Goal: Information Seeking & Learning: Learn about a topic

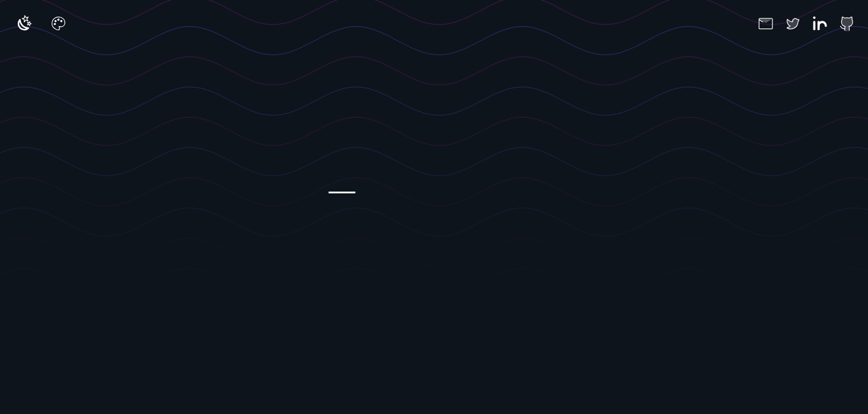
scroll to position [79, 0]
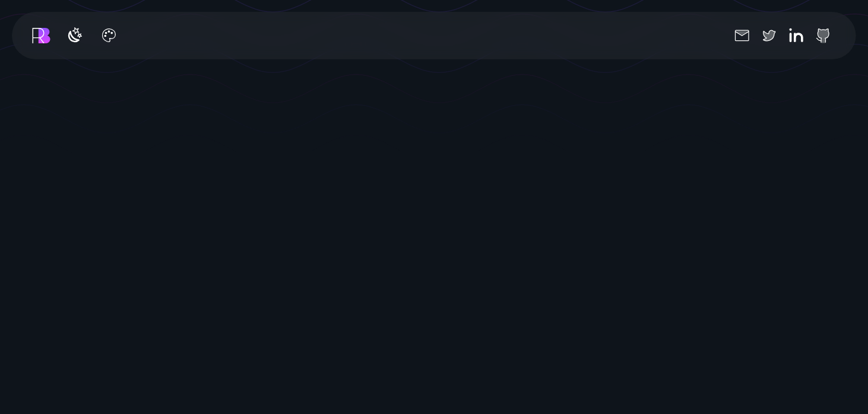
scroll to position [251, 0]
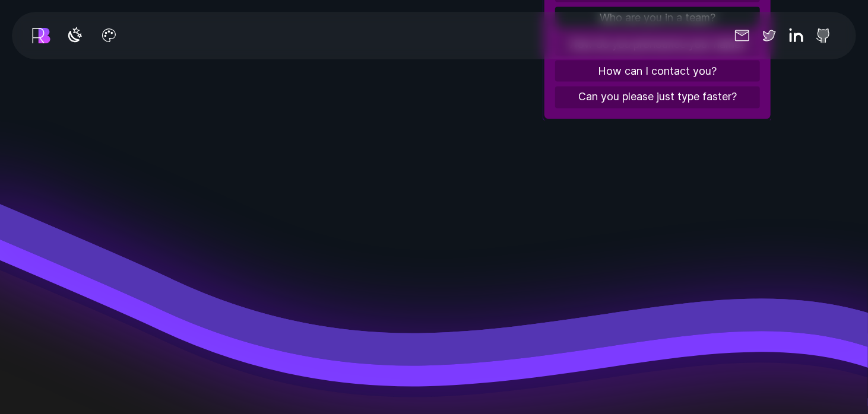
scroll to position [1331, 0]
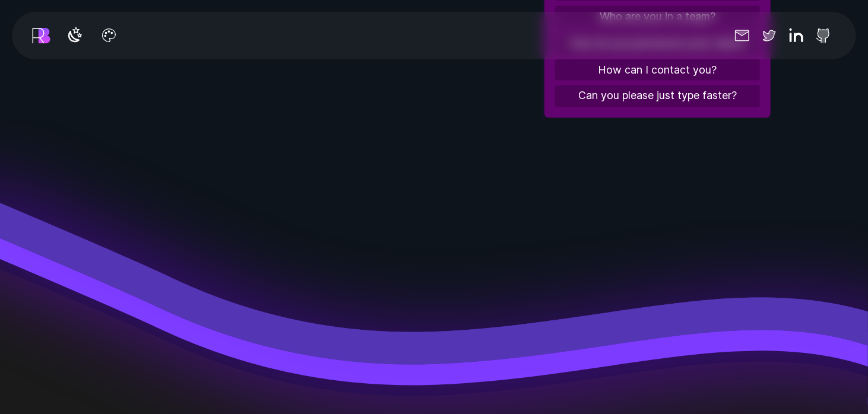
drag, startPoint x: 555, startPoint y: 341, endPoint x: 579, endPoint y: 290, distance: 56.6
click at [579, 290] on icon at bounding box center [434, 297] width 868 height 356
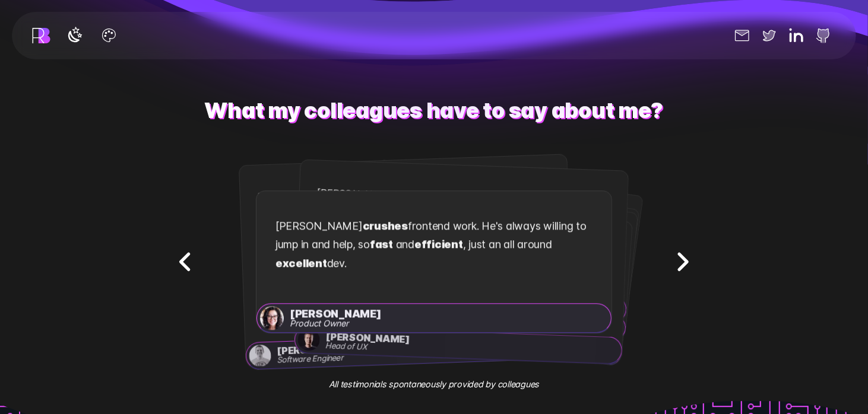
click at [678, 261] on icon "Next testimonial" at bounding box center [682, 261] width 37 height 37
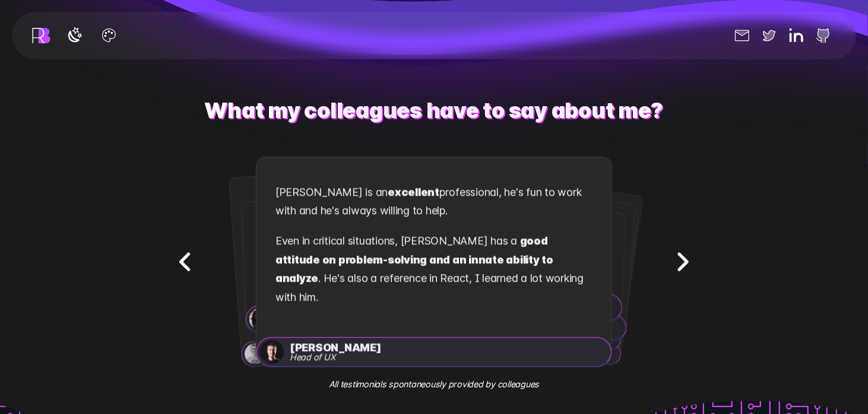
click at [678, 261] on icon "Next testimonial" at bounding box center [682, 261] width 37 height 37
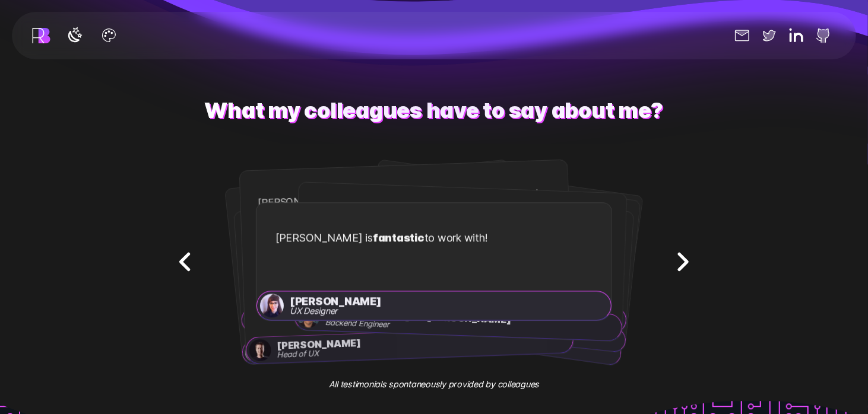
click at [678, 261] on icon "Next testimonial" at bounding box center [682, 261] width 37 height 37
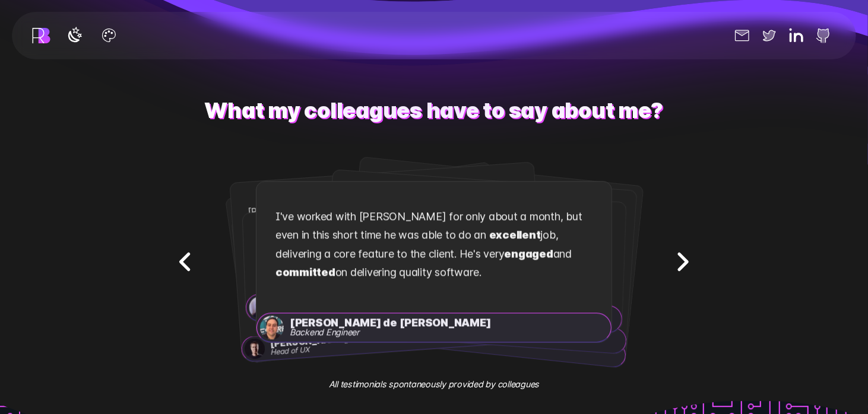
click at [678, 261] on icon "Next testimonial" at bounding box center [682, 261] width 37 height 37
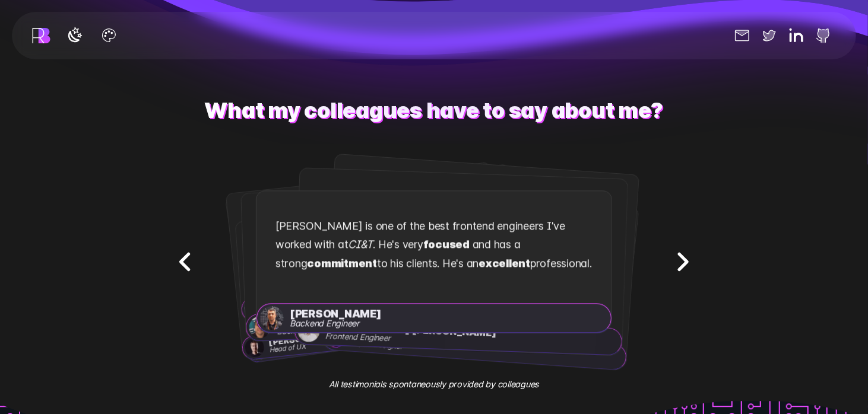
click at [678, 261] on icon "Next testimonial" at bounding box center [682, 261] width 37 height 37
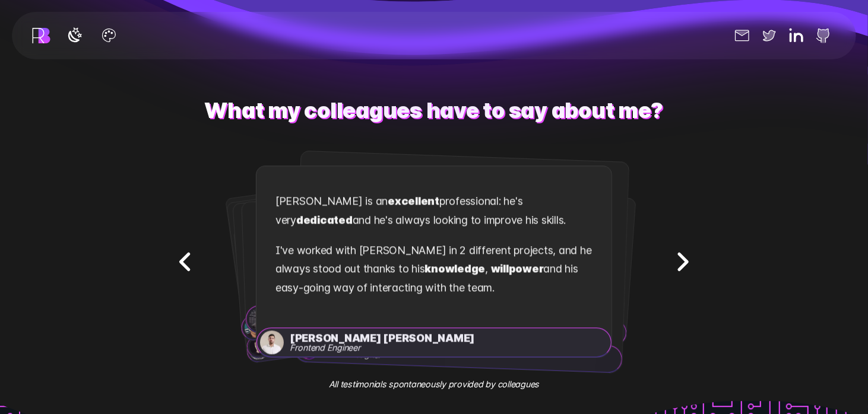
click at [678, 261] on icon "Next testimonial" at bounding box center [682, 261] width 37 height 37
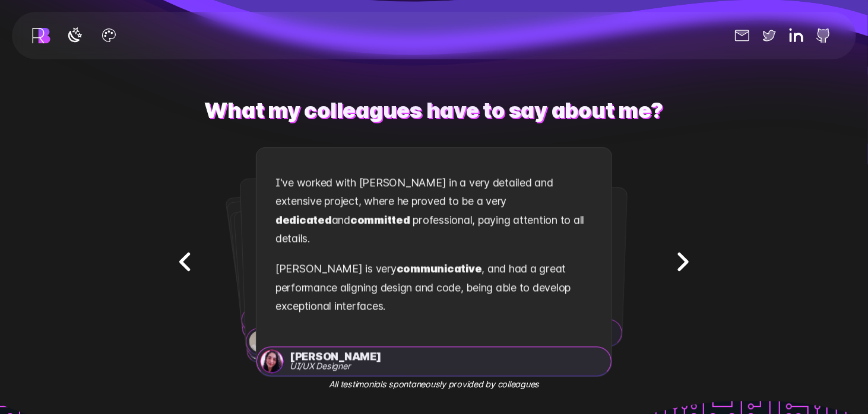
click at [626, 205] on div "[PERSON_NAME] is an easy to talk person. We were blown away by his knowledge de…" at bounding box center [461, 248] width 332 height 143
click at [609, 202] on div "I've worked with [PERSON_NAME] in a very detailed and extensive project, where …" at bounding box center [434, 247] width 355 height 199
click at [675, 255] on icon "Next testimonial" at bounding box center [682, 261] width 37 height 37
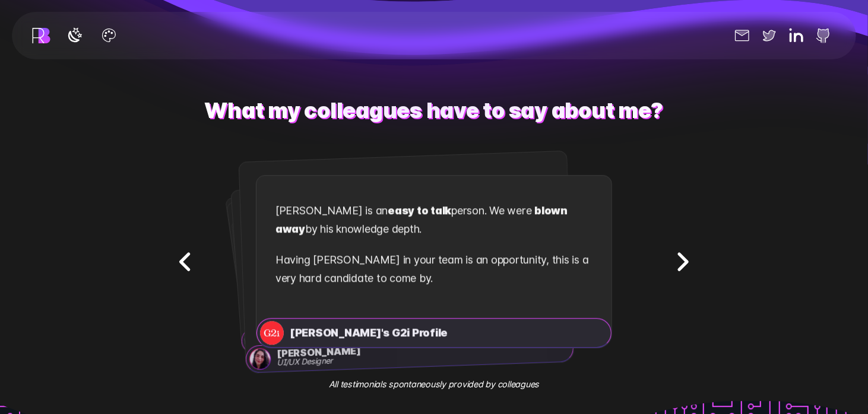
click at [675, 255] on icon "Next testimonial" at bounding box center [682, 261] width 37 height 37
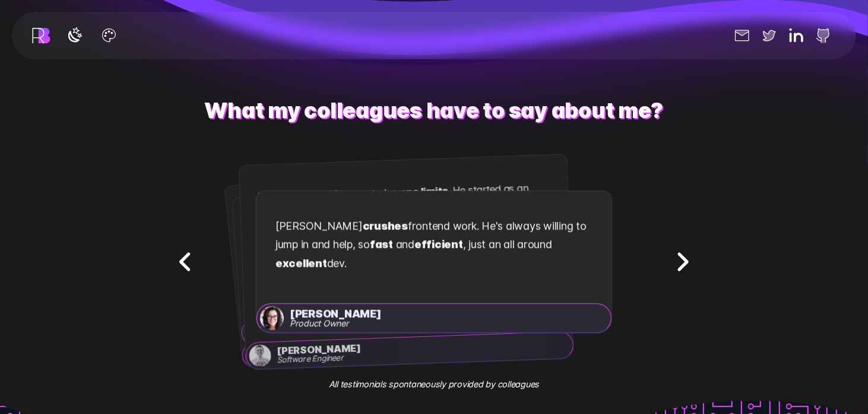
click at [675, 255] on icon "Next testimonial" at bounding box center [682, 261] width 37 height 37
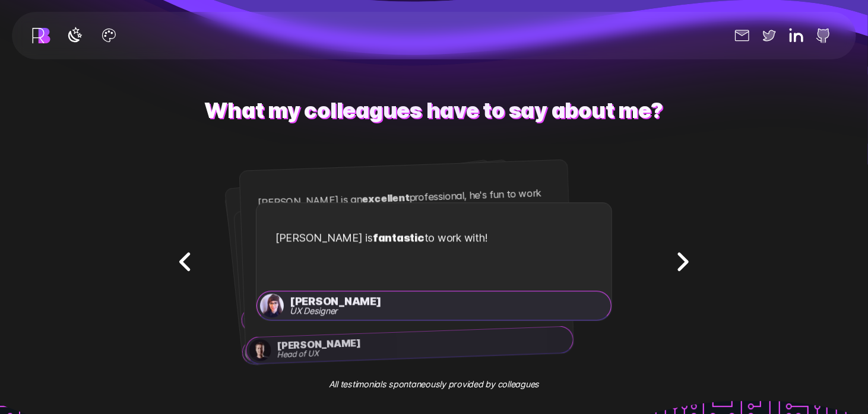
click at [675, 255] on icon "Next testimonial" at bounding box center [682, 261] width 37 height 37
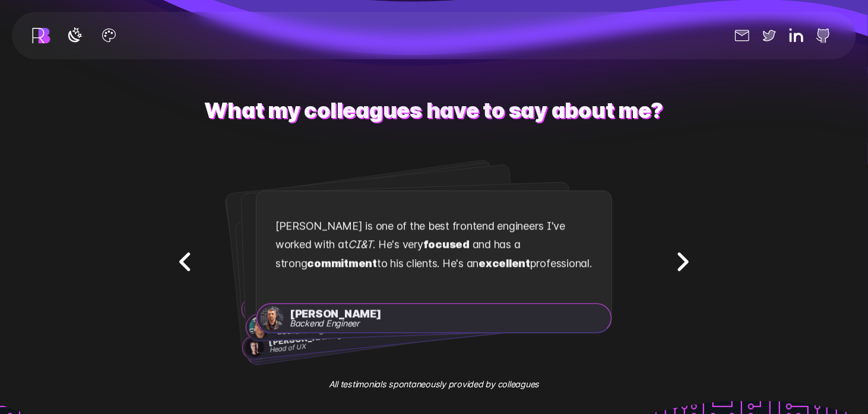
click at [675, 255] on icon "Next testimonial" at bounding box center [682, 261] width 37 height 37
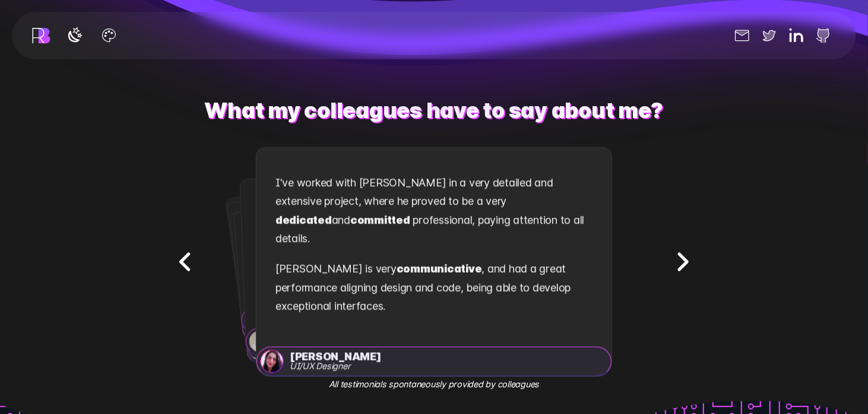
click at [675, 255] on icon "Next testimonial" at bounding box center [682, 261] width 37 height 37
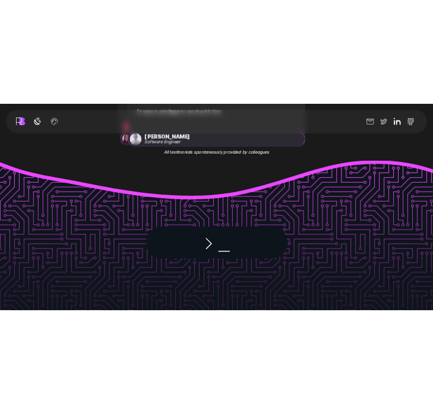
scroll to position [1993, 0]
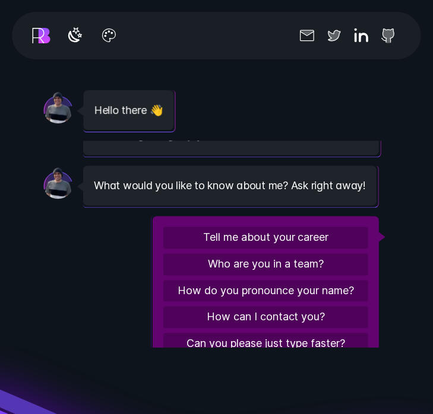
scroll to position [896, 0]
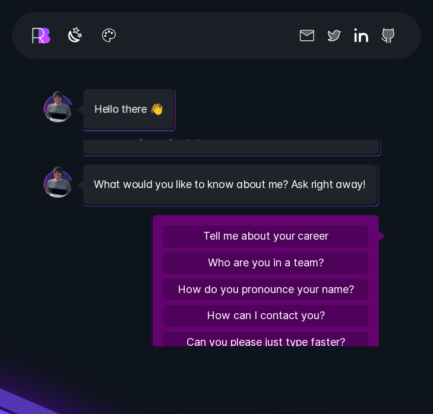
click at [303, 152] on div "Message from [PERSON_NAME] I'm [PERSON_NAME] , here are some quick facts about …" at bounding box center [231, 78] width 296 height 154
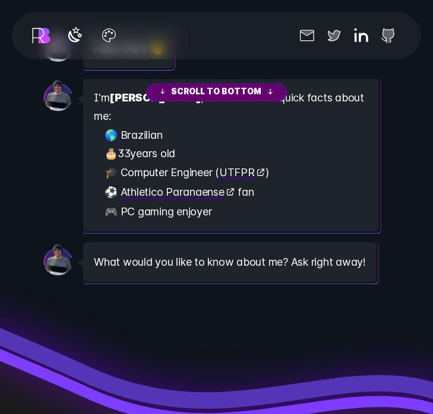
scroll to position [0, 0]
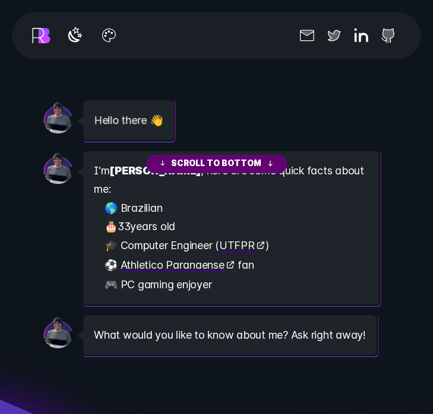
scroll to position [886, 0]
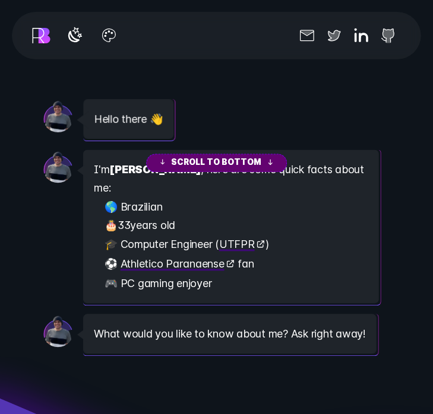
click at [267, 137] on div "Message from [PERSON_NAME] Hello there 👋" at bounding box center [216, 116] width 346 height 45
click at [259, 164] on button "Scroll to bottom" at bounding box center [216, 163] width 141 height 18
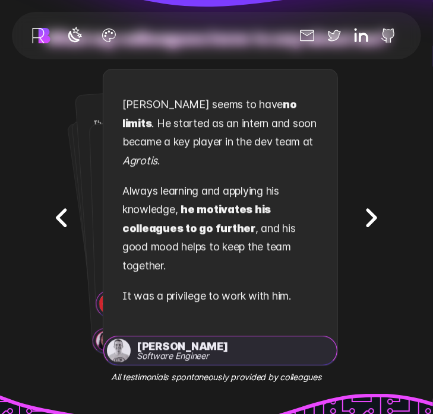
scroll to position [1379, 0]
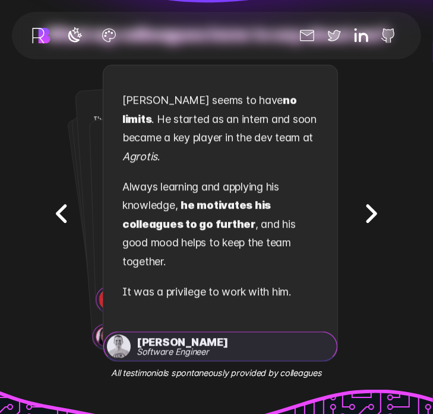
click at [368, 200] on icon "Next testimonial" at bounding box center [370, 213] width 37 height 37
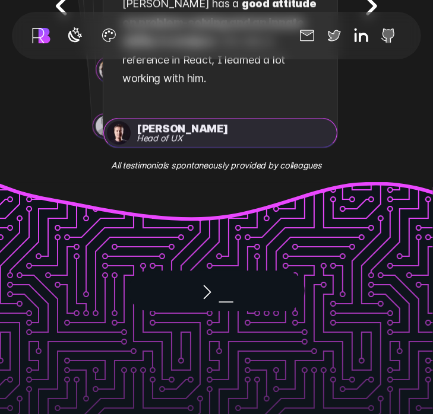
scroll to position [1587, 0]
click at [220, 268] on span "_" at bounding box center [227, 291] width 20 height 47
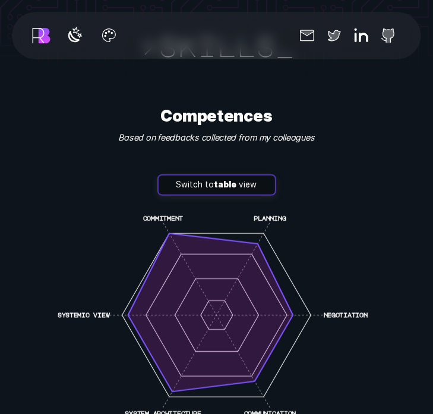
scroll to position [2206, 0]
drag, startPoint x: 241, startPoint y: 237, endPoint x: 296, endPoint y: 231, distance: 54.9
click at [296, 231] on icon "commitment planning negotiation communication system architecture systemic view" at bounding box center [216, 315] width 346 height 220
click at [264, 223] on line at bounding box center [216, 315] width 107 height 185
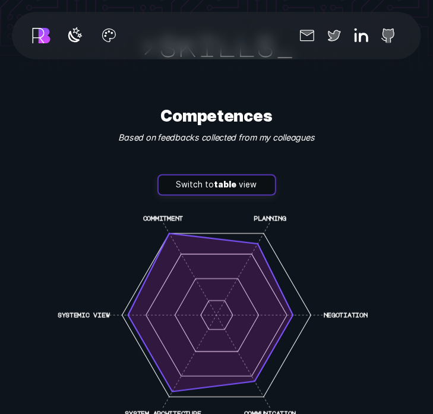
click at [264, 223] on line at bounding box center [216, 315] width 107 height 185
drag, startPoint x: 306, startPoint y: 241, endPoint x: 355, endPoint y: 223, distance: 51.8
click at [355, 223] on icon "commitment planning negotiation communication system architecture systemic view" at bounding box center [216, 315] width 346 height 220
click at [315, 257] on icon "commitment planning negotiation communication system architecture systemic view" at bounding box center [216, 315] width 346 height 220
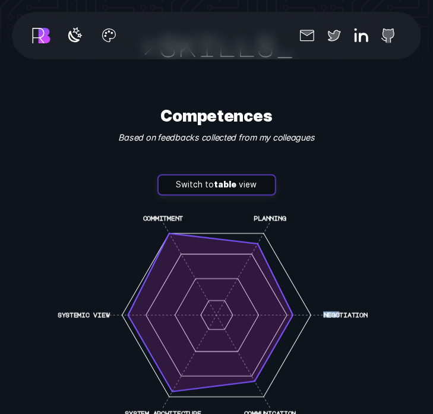
drag, startPoint x: 341, startPoint y: 278, endPoint x: 314, endPoint y: 231, distance: 54.8
click at [314, 231] on icon "commitment planning negotiation communication system architecture systemic view" at bounding box center [216, 315] width 346 height 220
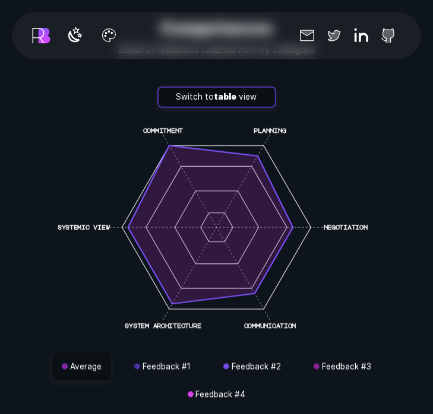
scroll to position [2292, 0]
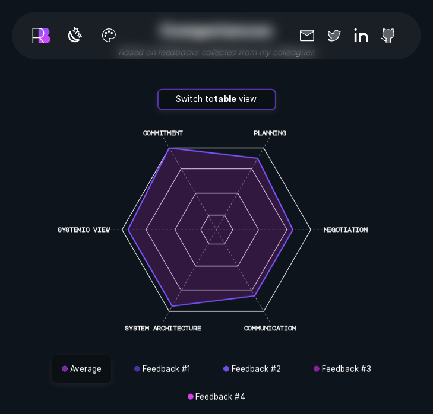
click at [84, 356] on button "Average" at bounding box center [81, 370] width 59 height 29
click at [147, 356] on button "Feedback # 1" at bounding box center [162, 370] width 75 height 29
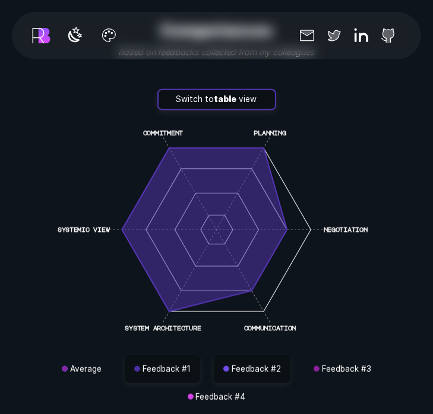
click at [238, 356] on button "Feedback # 2" at bounding box center [252, 370] width 77 height 29
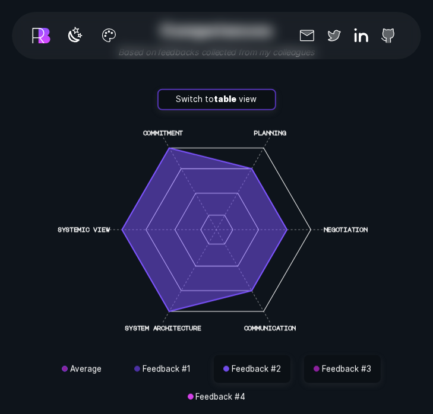
click at [330, 356] on button "Feedback # 3" at bounding box center [342, 370] width 77 height 29
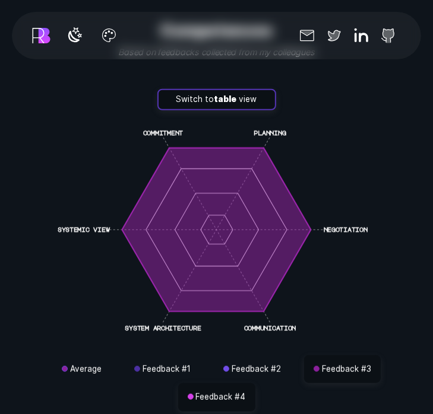
click at [205, 384] on button "Feedback # 4" at bounding box center [216, 398] width 77 height 29
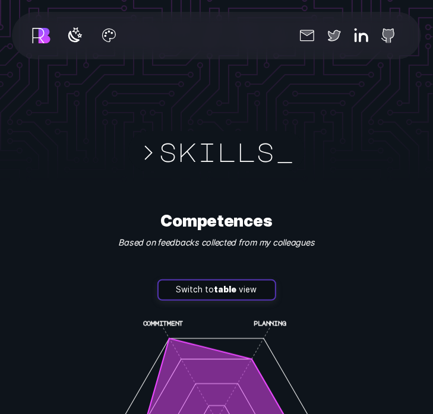
scroll to position [2142, 0]
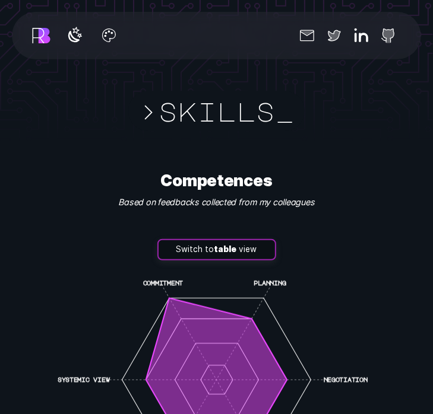
click at [251, 239] on button "Switch to table view" at bounding box center [216, 249] width 119 height 21
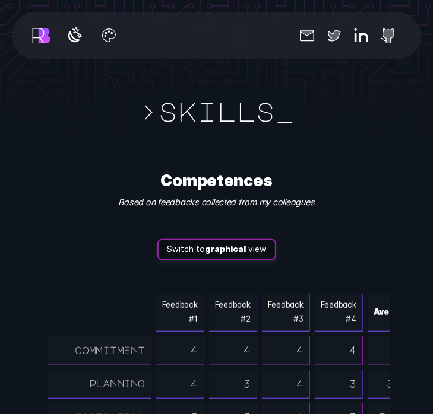
click at [235, 245] on strong "graphical" at bounding box center [225, 250] width 41 height 10
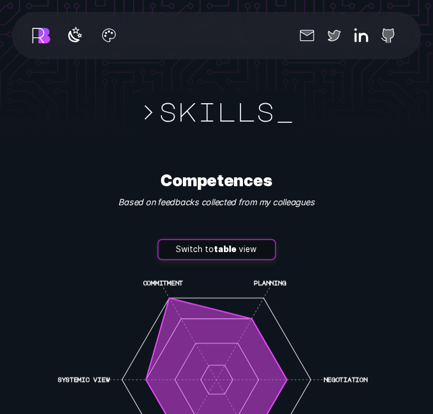
click at [235, 239] on button "Switch to table view" at bounding box center [216, 249] width 119 height 21
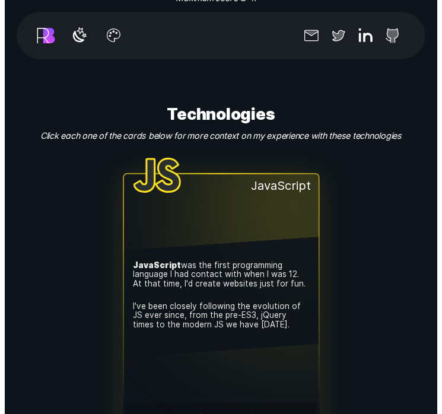
scroll to position [2712, 0]
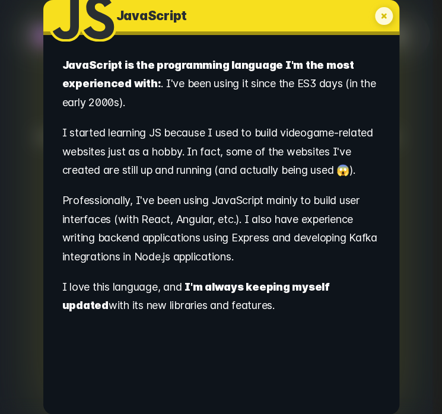
click at [382, 14] on icon "My experience with JavaScript" at bounding box center [383, 15] width 21 height 21
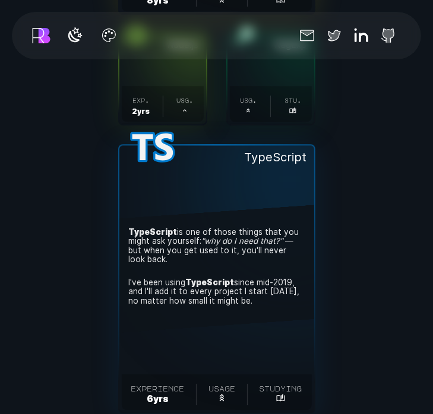
scroll to position [3143, 0]
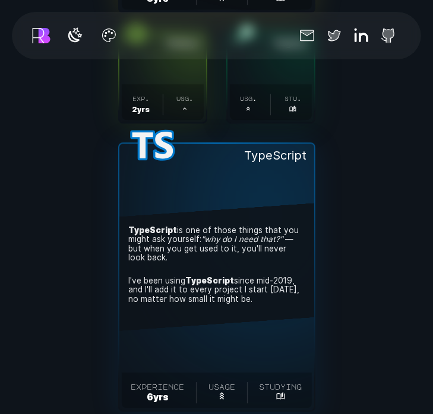
click at [226, 392] on icon "I've been using this everyday" at bounding box center [222, 397] width 10 height 10
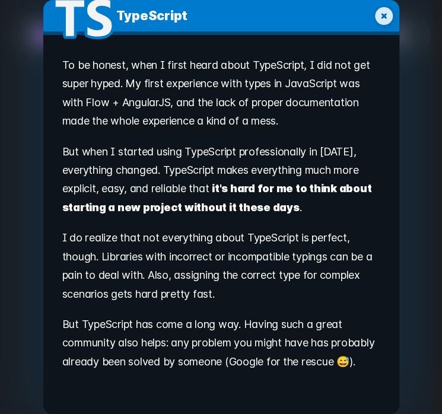
click at [384, 10] on icon "My experience with TypeScript" at bounding box center [384, 16] width 18 height 18
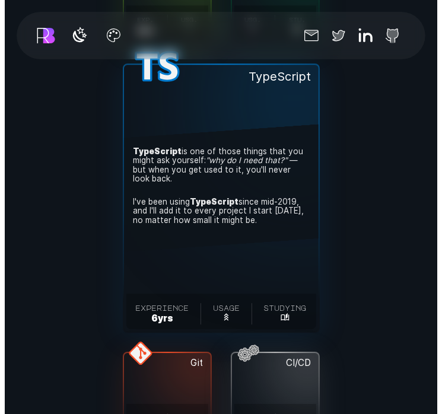
scroll to position [3222, 0]
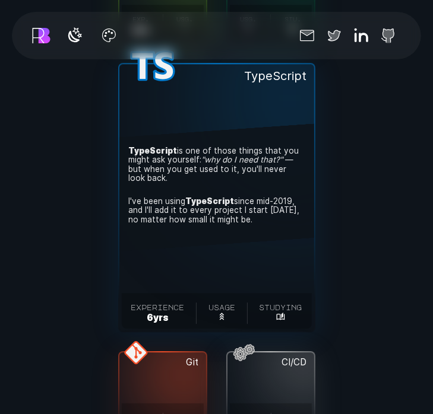
click at [140, 404] on span "exp. 8 yr s . usg. ." at bounding box center [163, 422] width 82 height 36
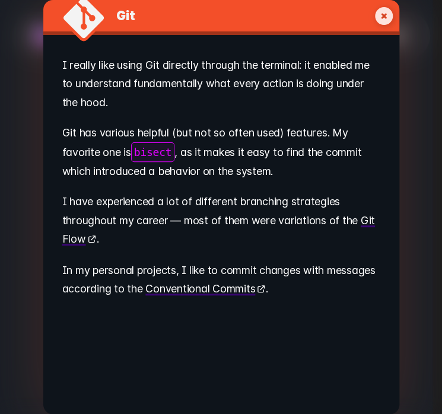
click at [378, 11] on icon "My experience with Git" at bounding box center [384, 16] width 18 height 18
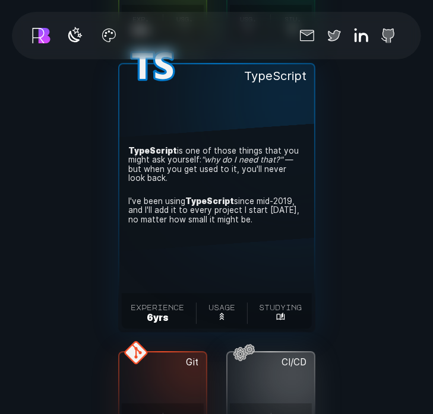
click at [243, 353] on button "CI/CD . exp. 6 yr s . usg. ." at bounding box center [270, 397] width 87 height 89
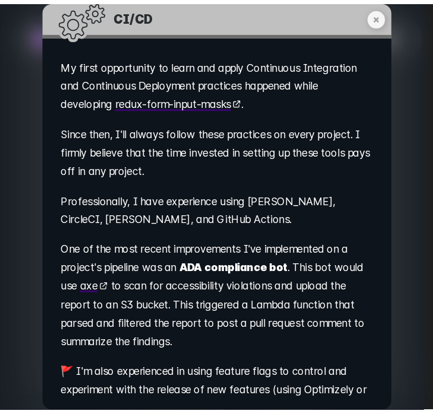
scroll to position [27, 0]
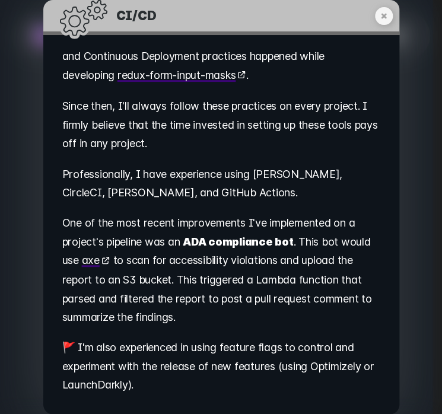
click at [416, 116] on div "CI/CD . My first opportunity to learn and apply Continuous Integration and Cont…" at bounding box center [221, 207] width 442 height 414
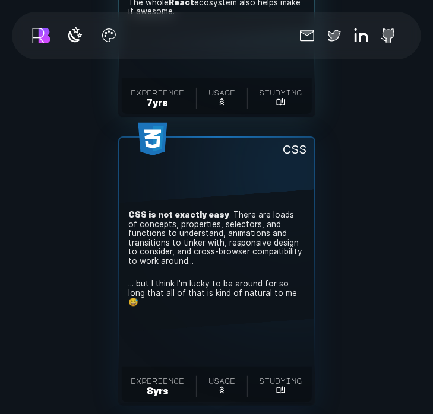
scroll to position [3837, 0]
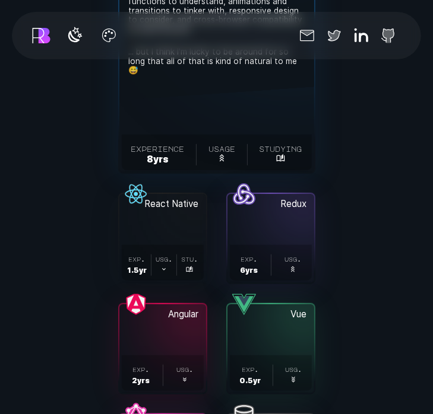
scroll to position [4244, 0]
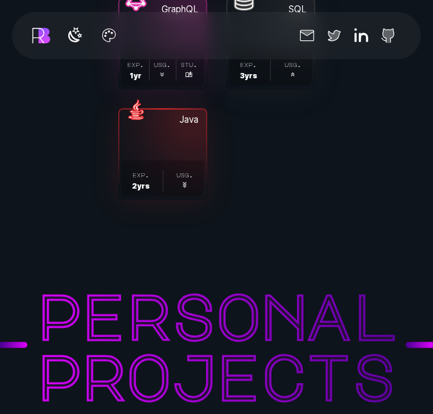
scroll to position [4581, 0]
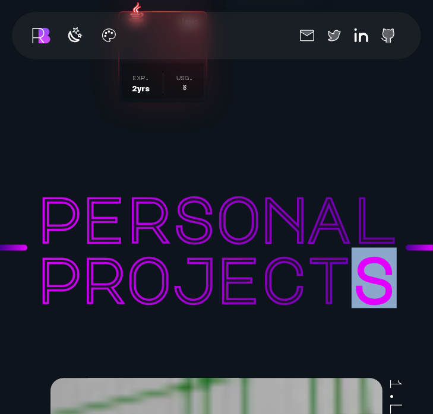
drag, startPoint x: 371, startPoint y: 249, endPoint x: 391, endPoint y: 255, distance: 21.0
click at [391, 255] on span "s" at bounding box center [374, 278] width 45 height 61
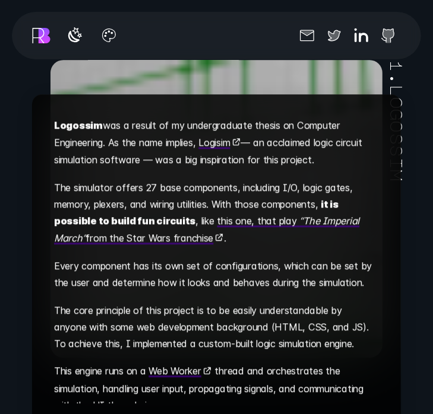
scroll to position [0, 0]
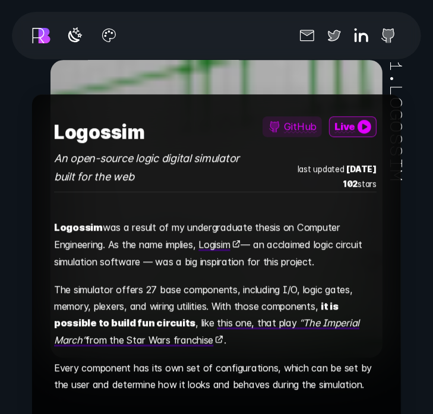
click at [354, 116] on link "Live" at bounding box center [353, 126] width 48 height 21
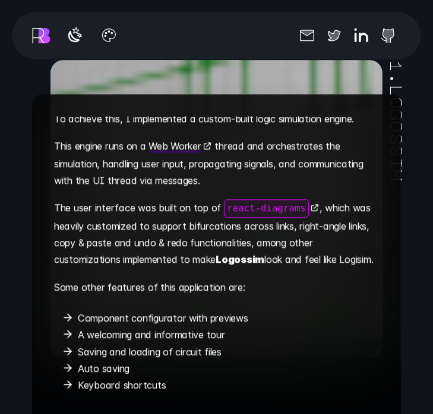
scroll to position [276, 0]
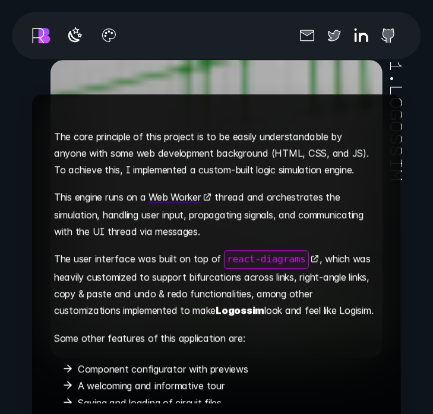
click at [412, 92] on span "1 . logossim" at bounding box center [397, 122] width 30 height 122
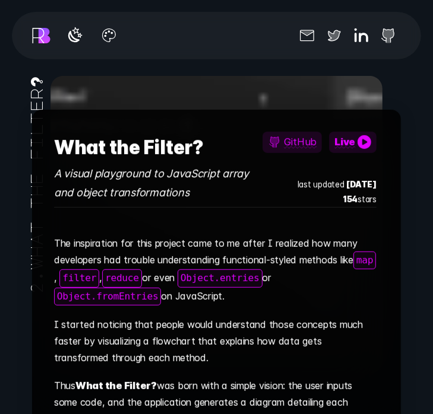
scroll to position [5822, 0]
click at [356, 132] on link "Live" at bounding box center [353, 142] width 48 height 21
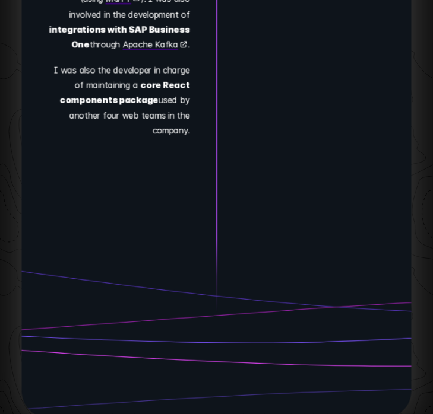
scroll to position [10983, 0]
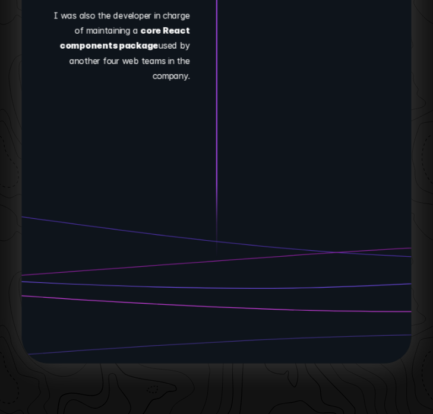
drag, startPoint x: 372, startPoint y: 269, endPoint x: 376, endPoint y: 308, distance: 39.4
click at [376, 308] on icon at bounding box center [216, 286] width 390 height 160
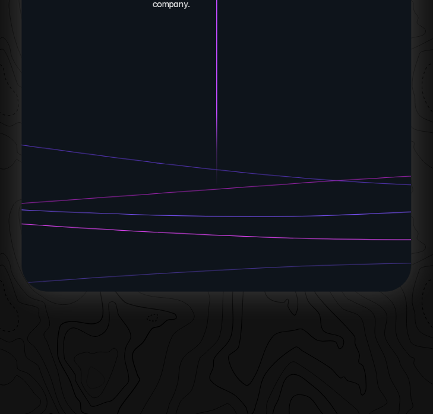
scroll to position [11133, 0]
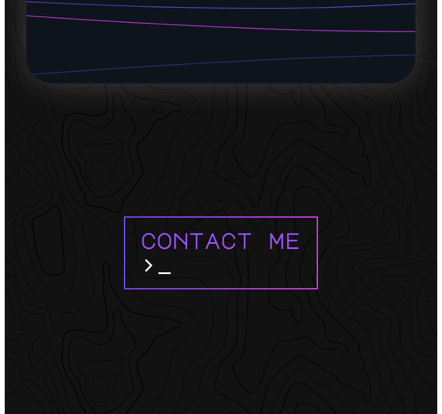
scroll to position [11368, 0]
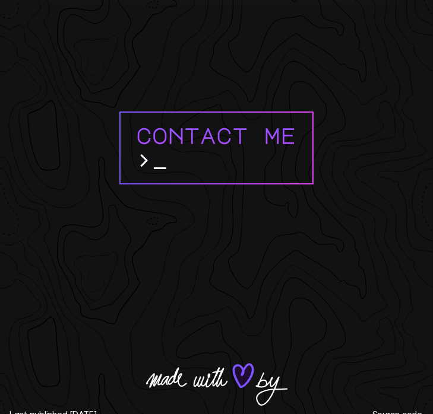
click at [278, 142] on button "Contact me >" at bounding box center [216, 148] width 195 height 73
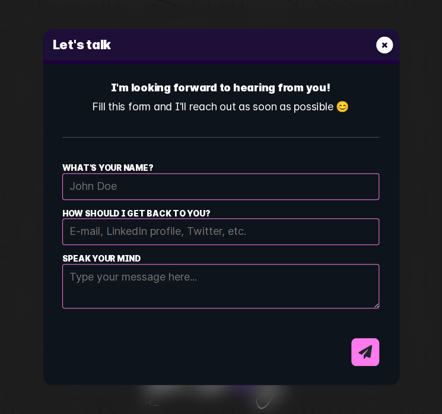
click at [385, 35] on icon "E-mail contact dialog form" at bounding box center [385, 45] width 20 height 20
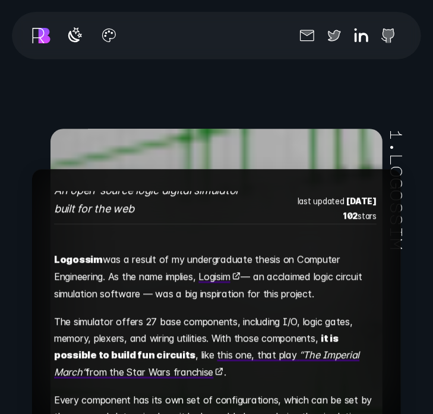
scroll to position [0, 0]
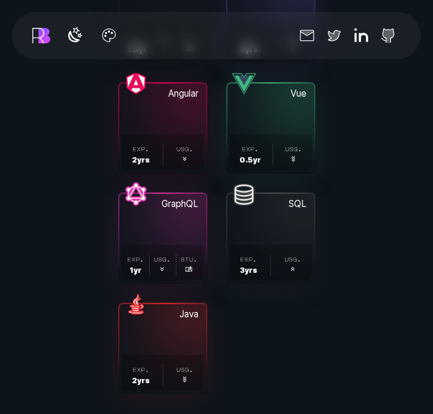
scroll to position [4290, 0]
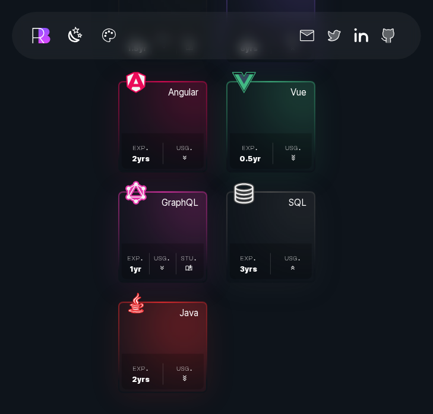
click at [190, 303] on button "Java . exp. 2 yr s . usg. ." at bounding box center [162, 347] width 87 height 89
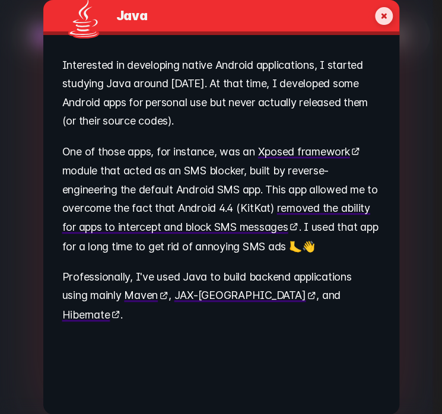
click at [382, 18] on icon "My experience with Java" at bounding box center [383, 15] width 21 height 21
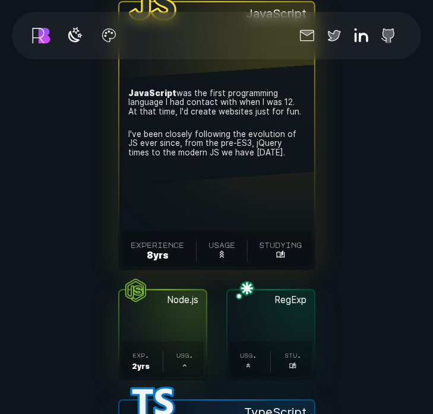
scroll to position [2885, 0]
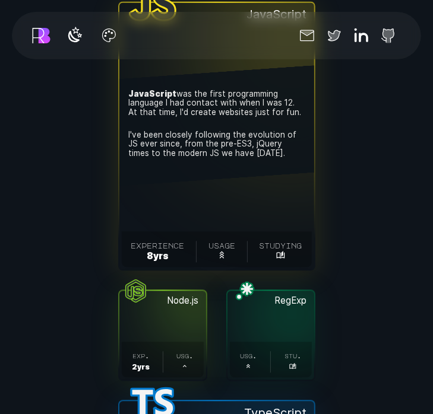
click at [296, 291] on button "RegExp . usg. . stu. ." at bounding box center [270, 335] width 87 height 89
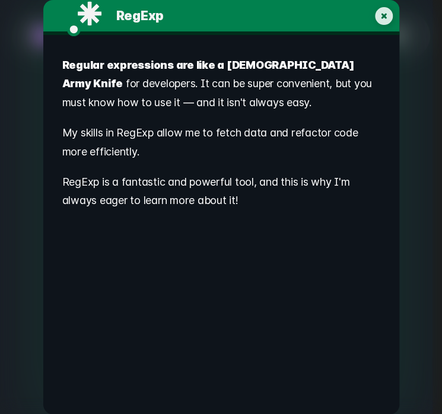
click at [397, 204] on div "RegExp . Regular expressions are like a [DEMOGRAPHIC_DATA] Army Knife for devel…" at bounding box center [221, 207] width 356 height 414
click at [422, 146] on div "RegExp . Regular expressions are like a [DEMOGRAPHIC_DATA] Army Knife for devel…" at bounding box center [221, 207] width 442 height 414
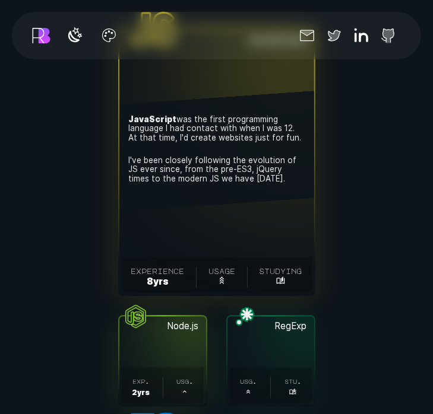
scroll to position [2860, 0]
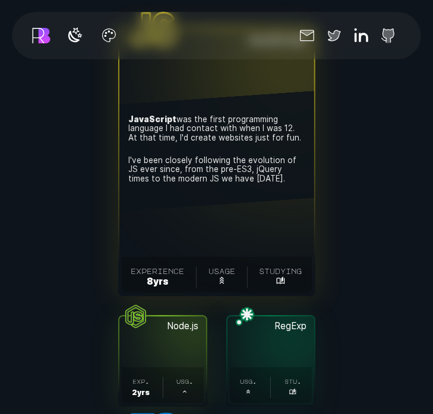
click at [245, 388] on icon "I've been using this recently" at bounding box center [248, 391] width 7 height 7
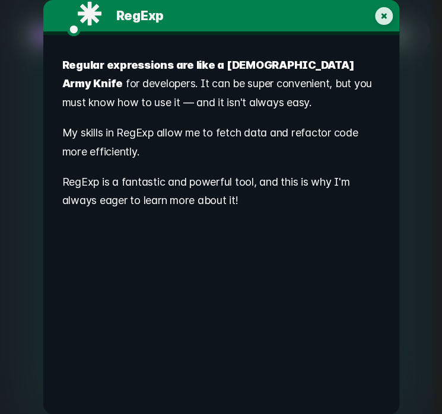
click at [388, 259] on div "RegExp . Regular expressions are like a [DEMOGRAPHIC_DATA] Army Knife for devel…" at bounding box center [221, 207] width 356 height 414
click at [417, 261] on div "RegExp . Regular expressions are like a [DEMOGRAPHIC_DATA] Army Knife for devel…" at bounding box center [221, 207] width 442 height 414
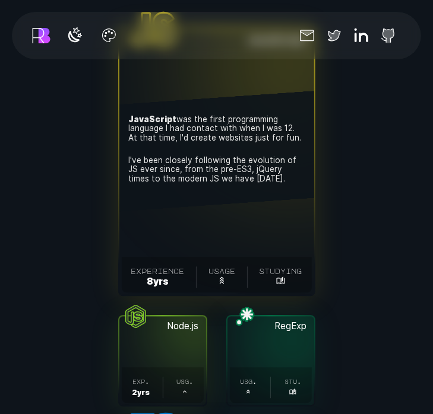
click at [289, 388] on icon "I've been studying this recently" at bounding box center [292, 391] width 7 height 7
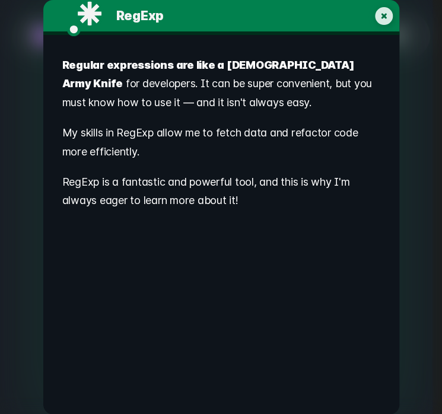
click at [425, 259] on div "RegExp . Regular expressions are like a [DEMOGRAPHIC_DATA] Army Knife for devel…" at bounding box center [221, 207] width 442 height 414
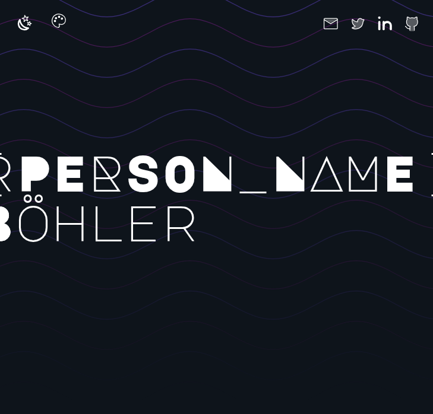
click at [56, 20] on icon "button" at bounding box center [58, 20] width 19 height 19
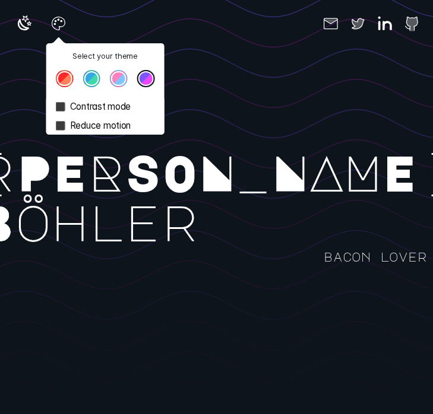
click at [121, 79] on button "Theme color select popover" at bounding box center [119, 79] width 18 height 18
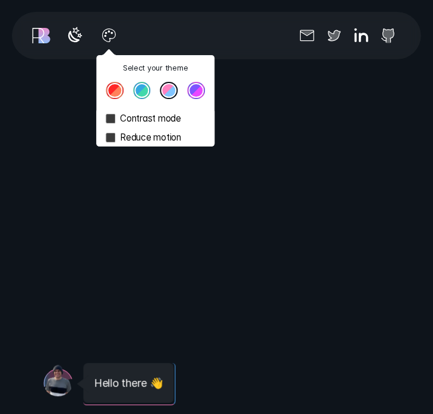
scroll to position [457, 0]
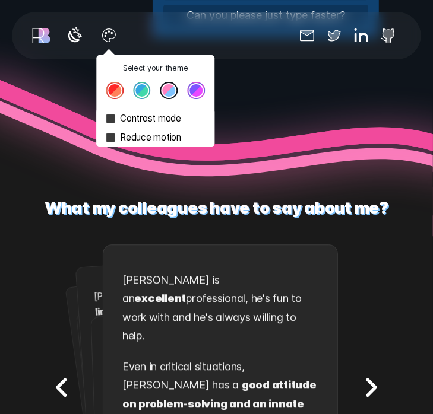
scroll to position [1205, 0]
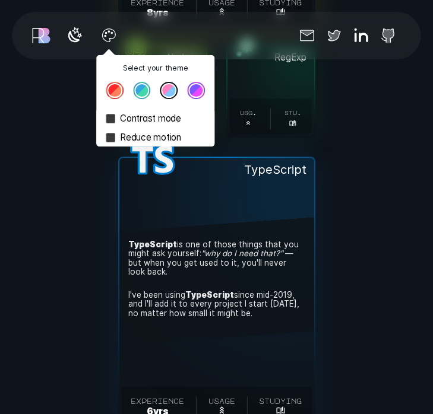
scroll to position [3131, 0]
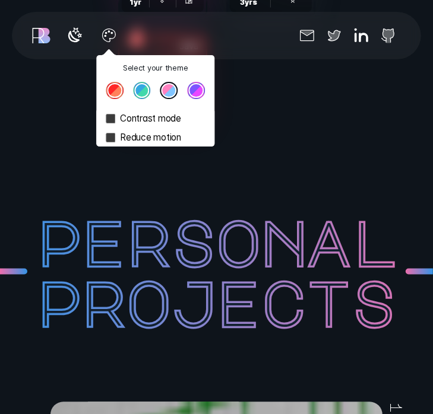
scroll to position [4558, 0]
click at [115, 88] on button "Theme color select popover" at bounding box center [115, 91] width 18 height 18
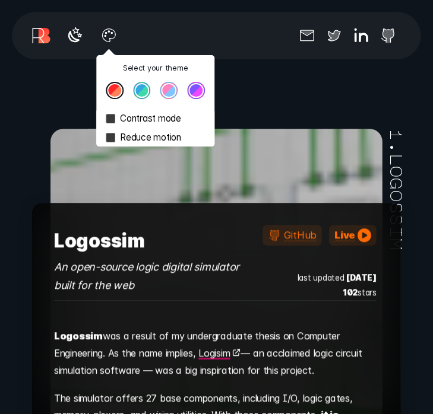
scroll to position [343, 0]
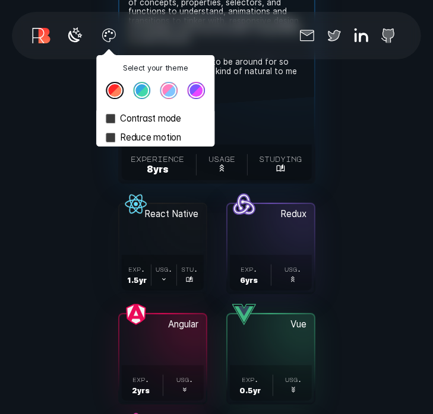
scroll to position [4027, 0]
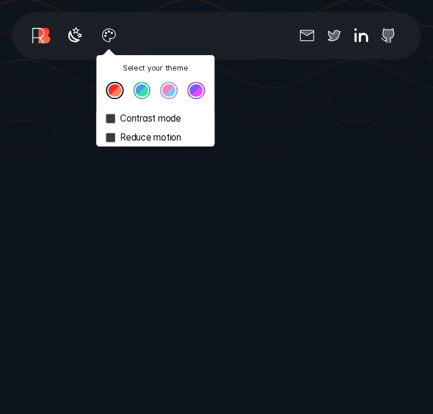
scroll to position [200, 0]
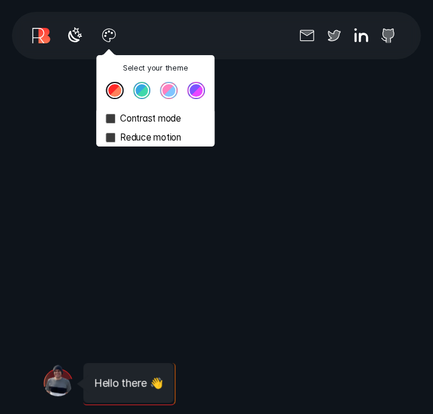
scroll to position [502, 0]
click at [358, 39] on icon at bounding box center [361, 32] width 19 height 19
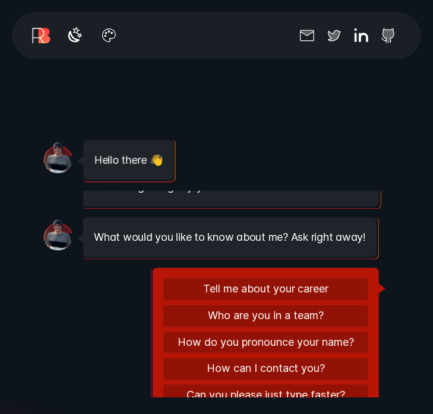
scroll to position [158, 0]
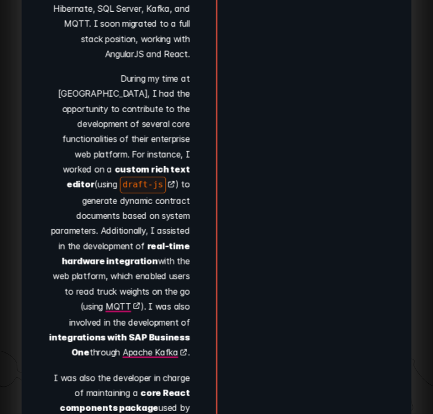
scroll to position [11368, 0]
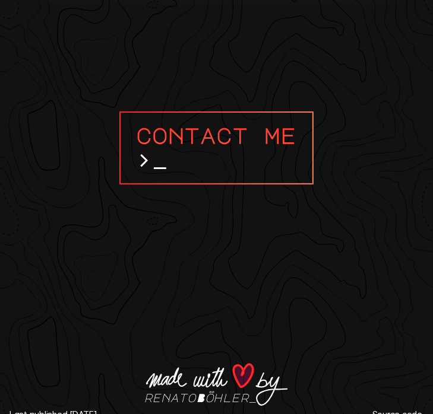
click at [366, 258] on footer "Contact me > renatoBöhler Last published [DATE] Source code" at bounding box center [216, 267] width 433 height 330
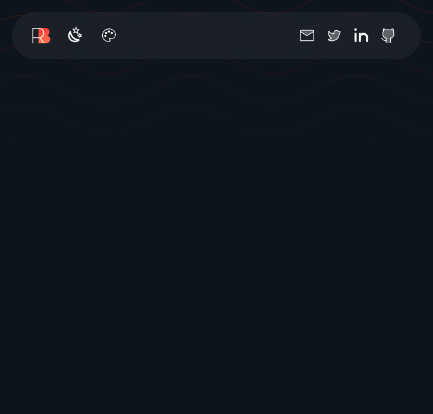
scroll to position [243, 0]
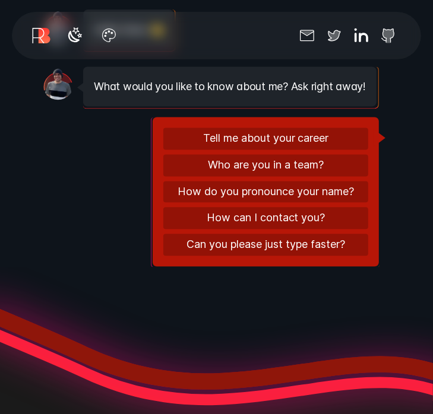
scroll to position [1090, 0]
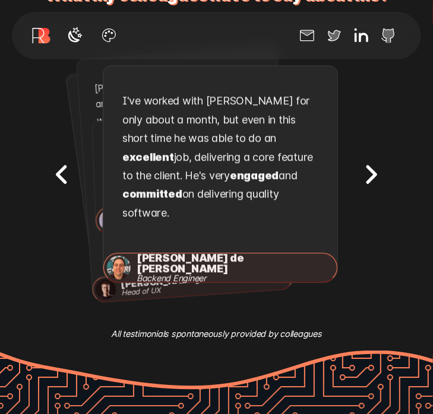
scroll to position [1417, 0]
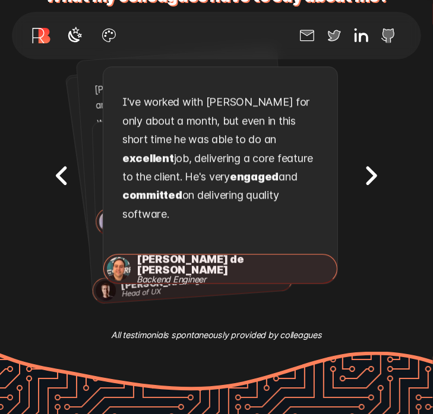
click at [374, 168] on icon "Next testimonial" at bounding box center [372, 175] width 8 height 15
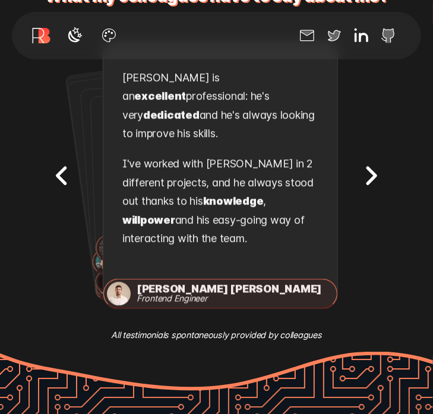
click at [374, 168] on icon "Next testimonial" at bounding box center [372, 175] width 8 height 15
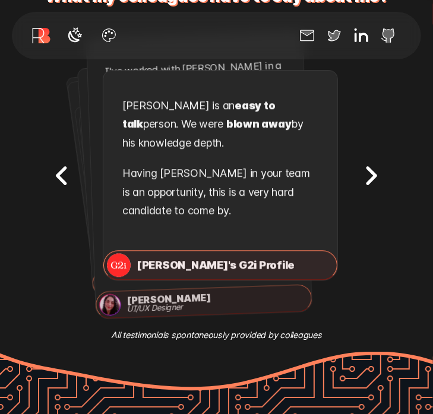
click at [374, 168] on icon "Next testimonial" at bounding box center [372, 175] width 8 height 15
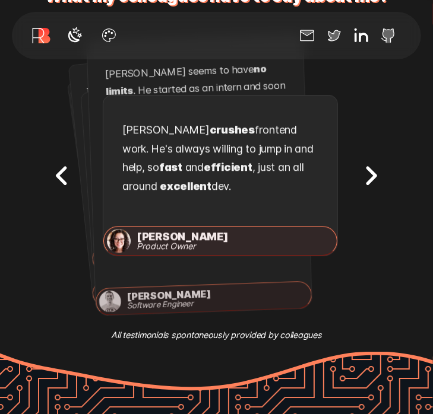
click at [374, 168] on icon "Next testimonial" at bounding box center [372, 175] width 8 height 15
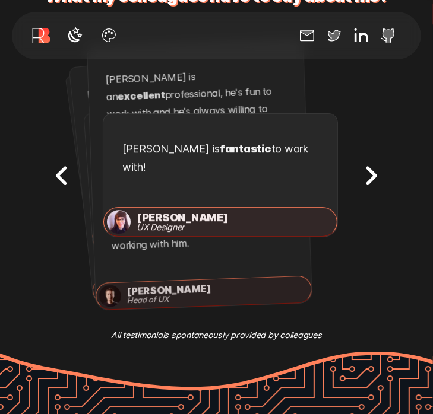
click at [374, 168] on icon "Next testimonial" at bounding box center [372, 175] width 8 height 15
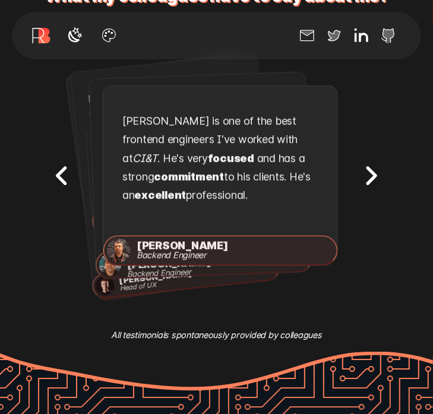
click at [374, 168] on icon "Next testimonial" at bounding box center [372, 175] width 8 height 15
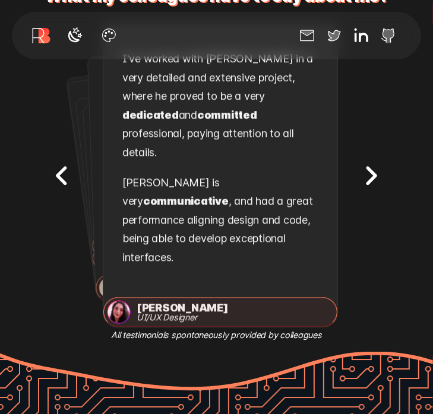
drag, startPoint x: 422, startPoint y: 241, endPoint x: 376, endPoint y: 277, distance: 57.5
click at [376, 277] on div "Testimonial 9 out of 9 . [PERSON_NAME]'s G2i Profile , . [PERSON_NAME] is an ea…" at bounding box center [216, 176] width 346 height 304
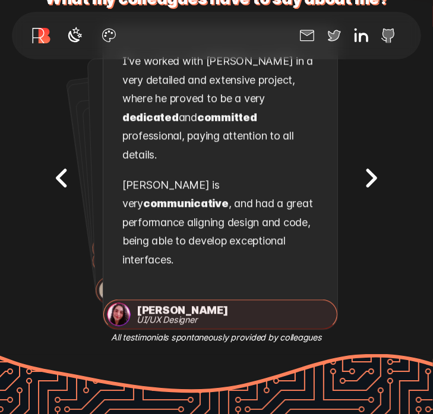
scroll to position [1414, 0]
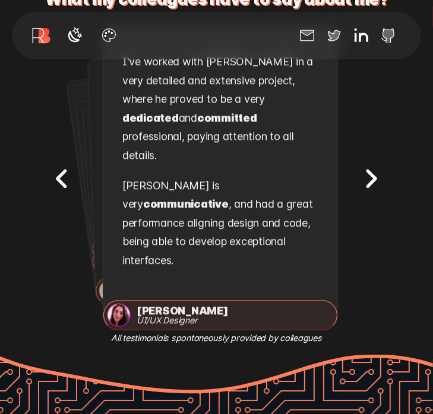
click at [374, 171] on icon "Next testimonial" at bounding box center [372, 178] width 8 height 15
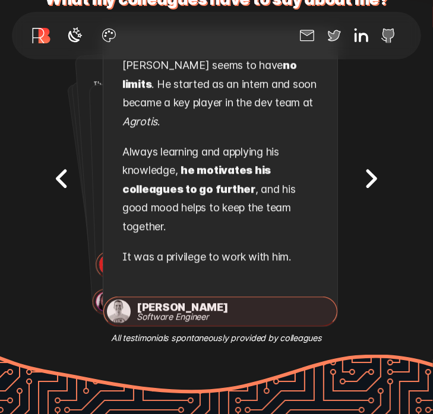
click at [66, 160] on icon "Previous testimonial" at bounding box center [61, 178] width 37 height 37
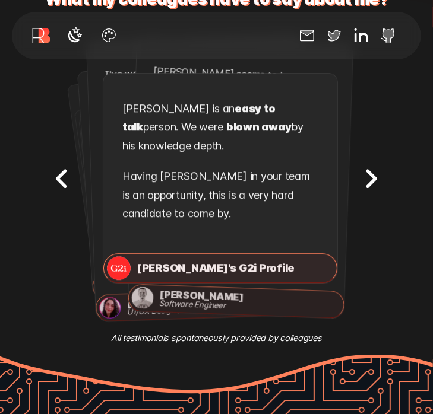
click at [385, 162] on icon "Next testimonial" at bounding box center [370, 178] width 37 height 37
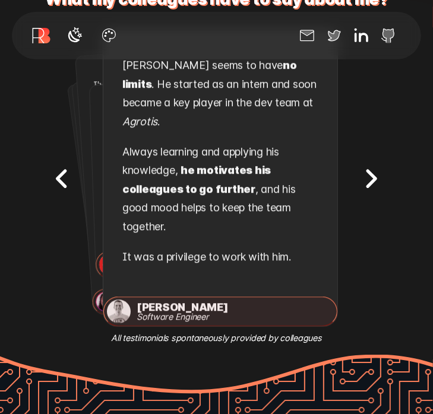
click at [58, 171] on icon "Previous testimonial" at bounding box center [61, 178] width 8 height 15
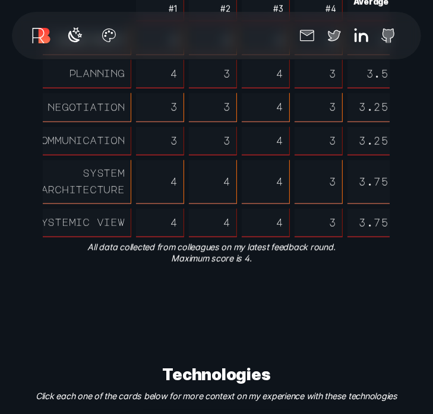
scroll to position [2450, 0]
